Goal: Find specific page/section: Find specific page/section

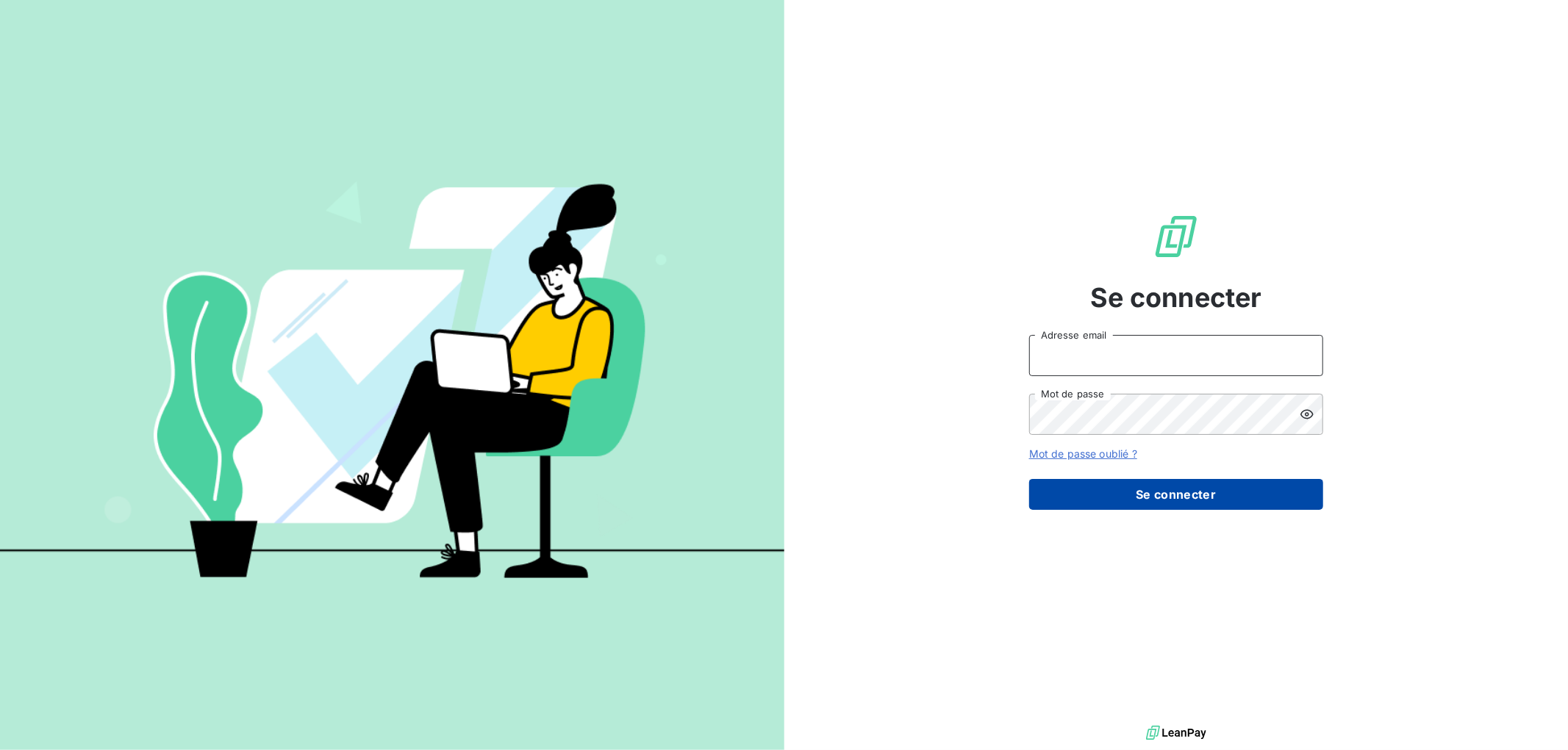
type input "[EMAIL_ADDRESS][DOMAIN_NAME]"
click at [1168, 490] on button "Se connecter" at bounding box center [1176, 494] width 294 height 31
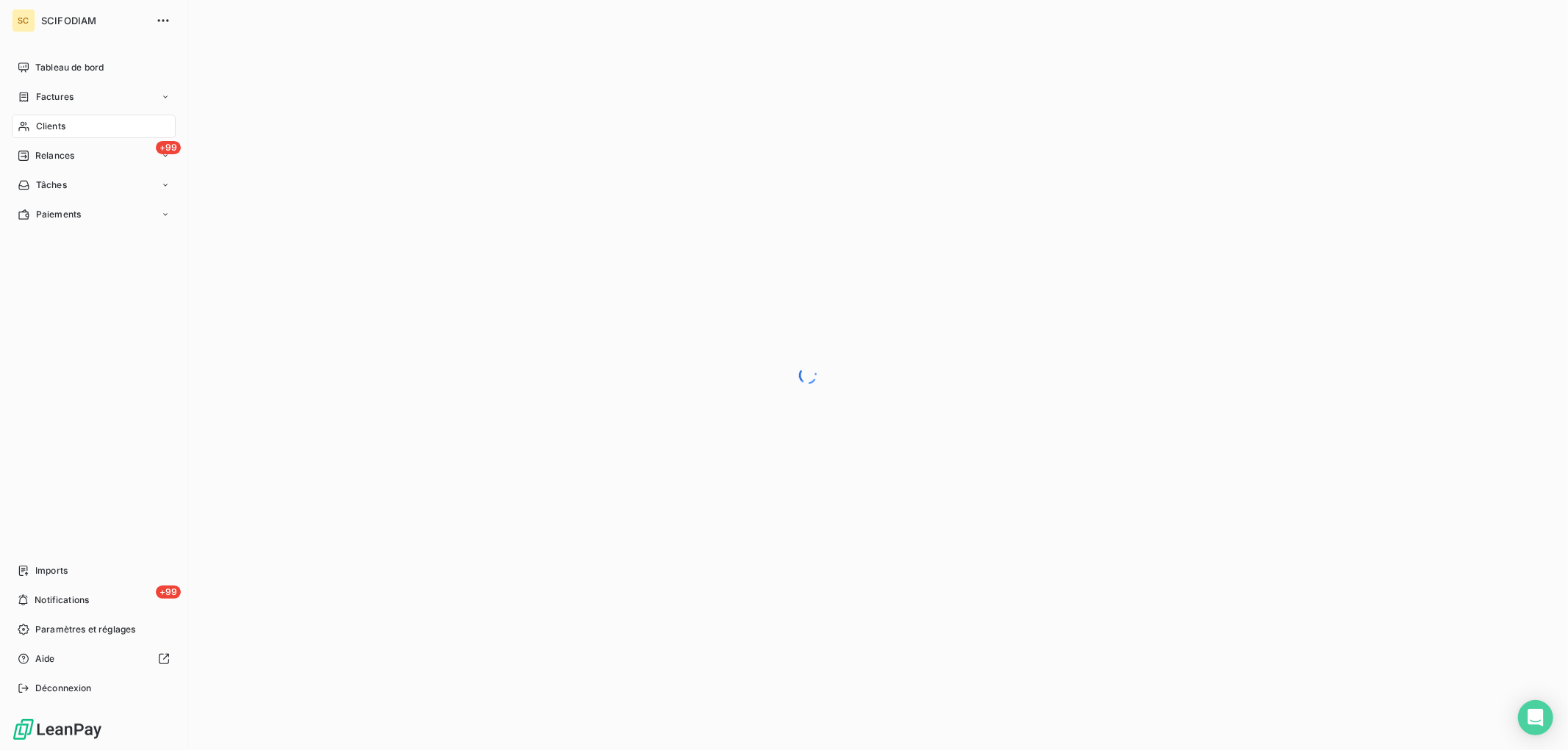
click at [61, 116] on div "Clients" at bounding box center [93, 126] width 164 height 24
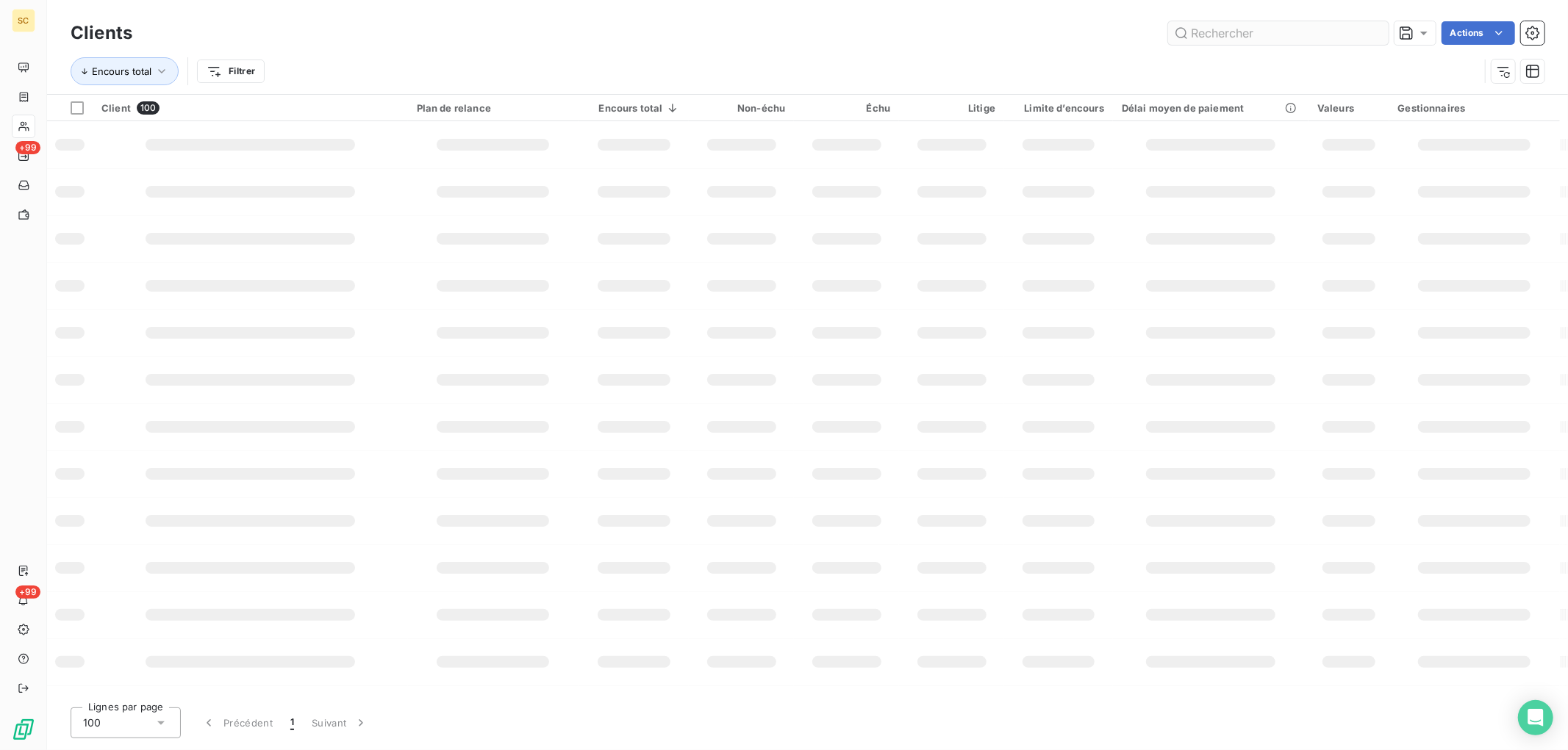
click at [1214, 35] on input "text" at bounding box center [1278, 33] width 220 height 24
type input "g3"
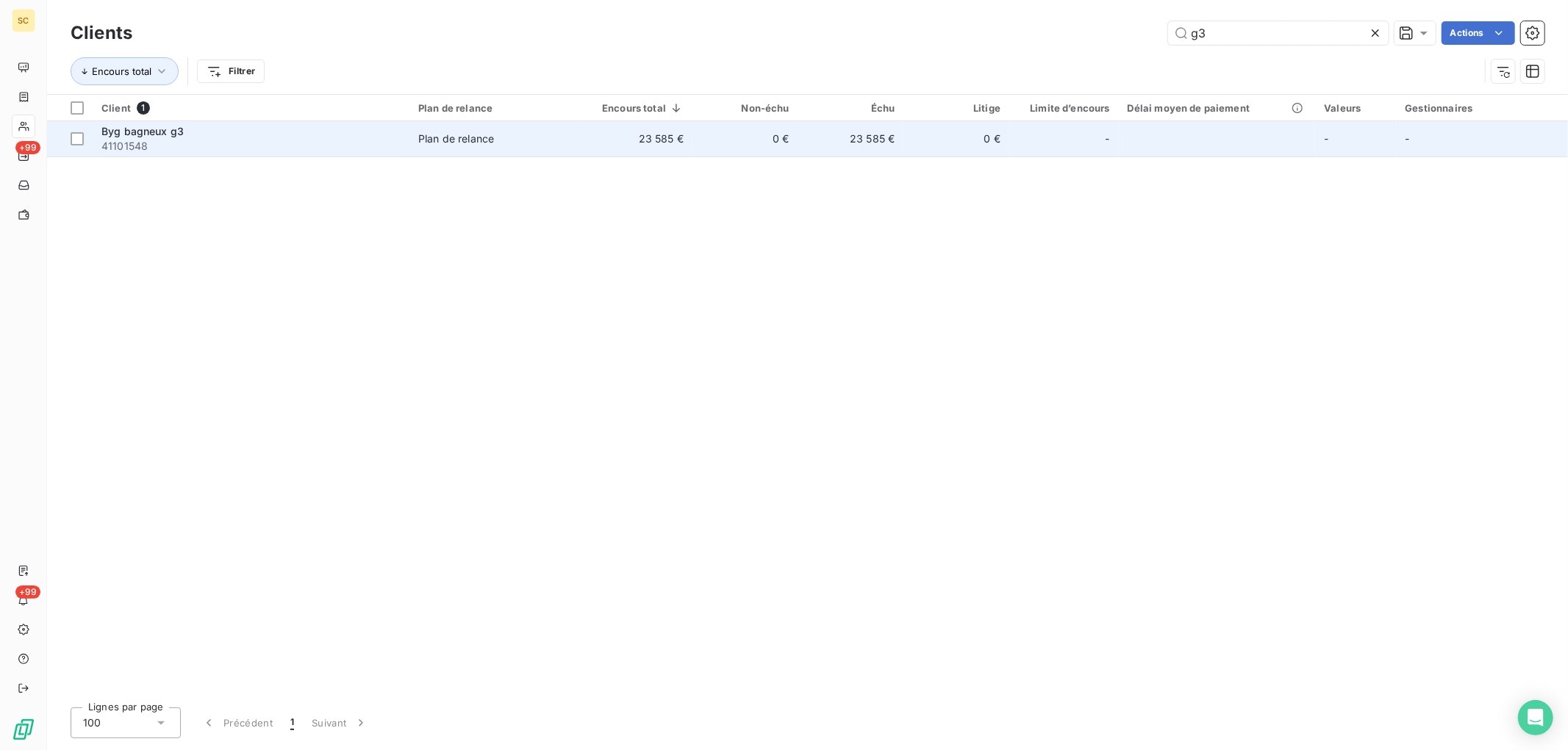
click at [514, 144] on span "Plan de relance" at bounding box center [495, 138] width 153 height 15
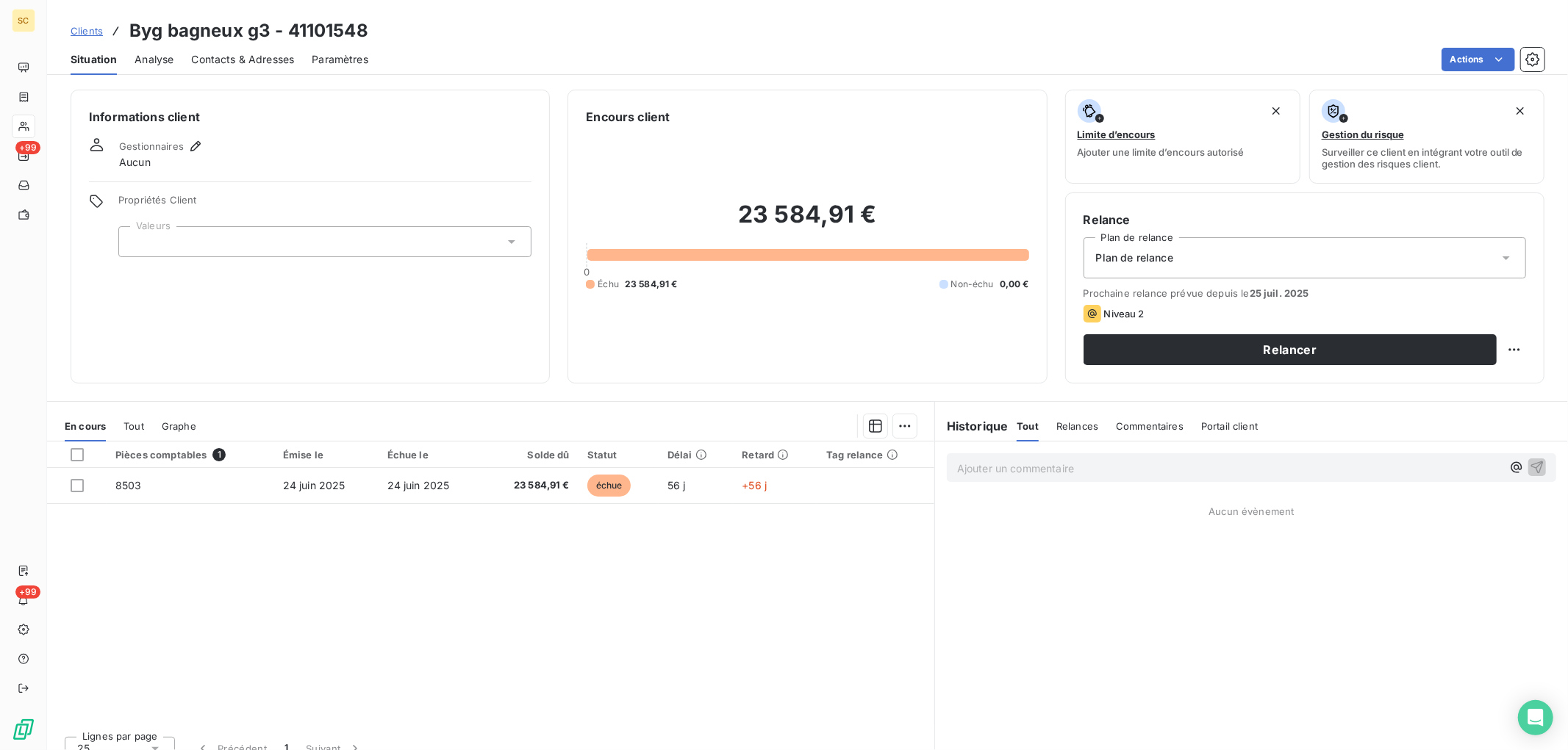
click at [278, 64] on span "Contacts & Adresses" at bounding box center [242, 59] width 103 height 15
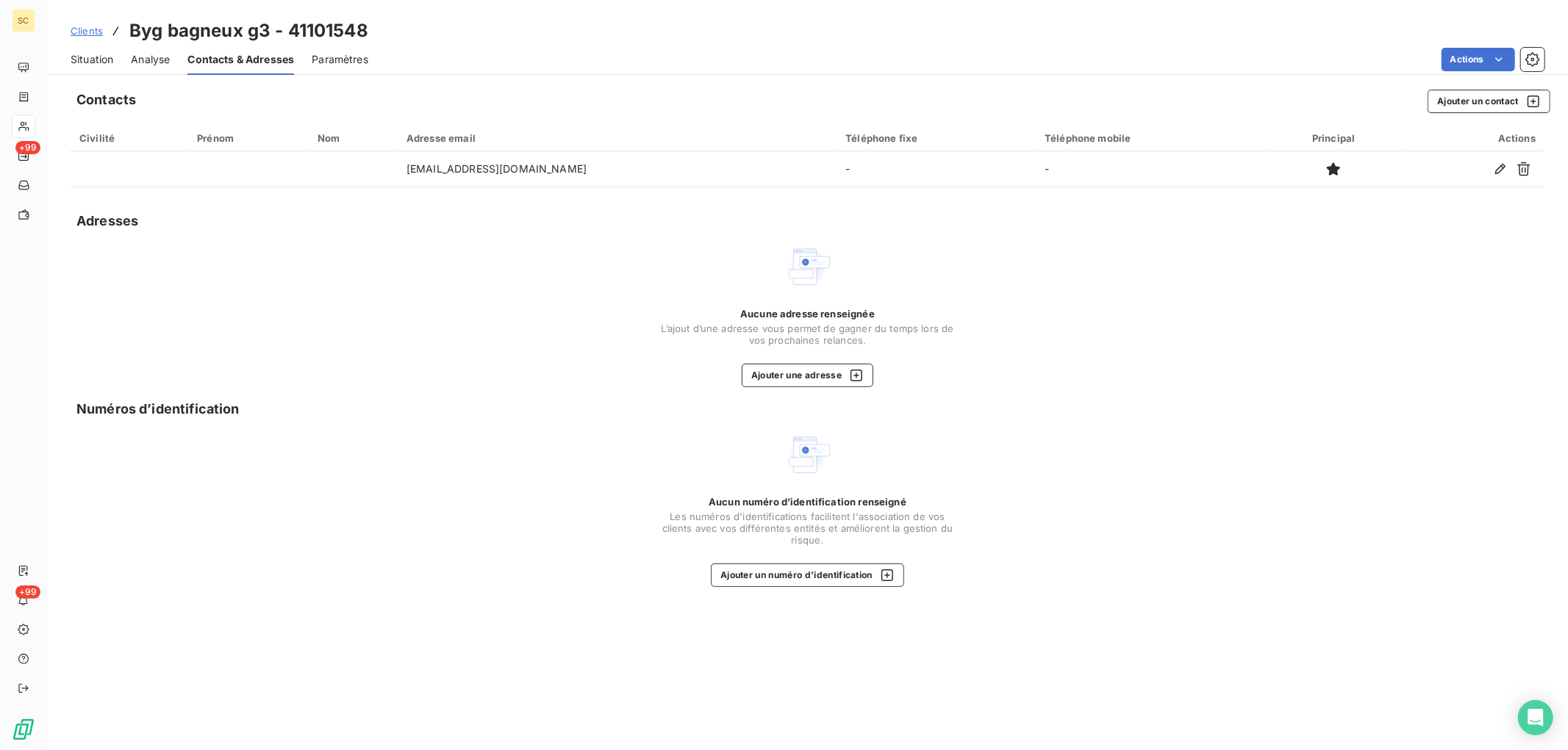
click at [110, 60] on span "Situation" at bounding box center [92, 59] width 42 height 15
